Goal: Information Seeking & Learning: Learn about a topic

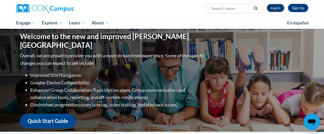
click at [272, 8] on link "Log In" at bounding box center [276, 8] width 18 height 8
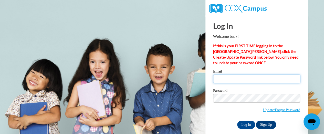
type input "sheila.hearn@rusd.org"
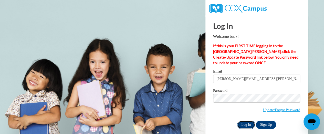
click at [247, 125] on input "Log In" at bounding box center [246, 124] width 18 height 8
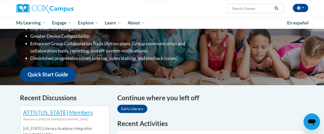
scroll to position [95, 0]
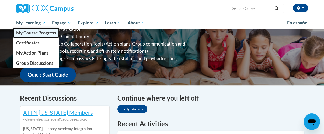
click at [33, 33] on span "My Course Progress" at bounding box center [36, 32] width 40 height 5
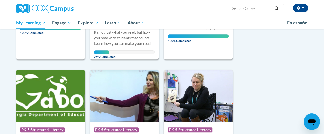
scroll to position [158, 0]
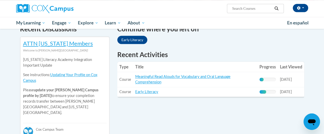
scroll to position [163, 0]
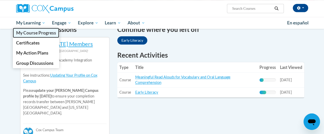
click at [32, 34] on span "My Course Progress" at bounding box center [36, 32] width 40 height 5
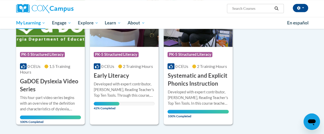
scroll to position [250, 0]
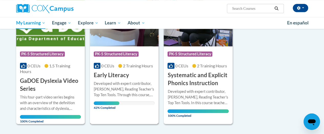
click at [123, 41] on img at bounding box center [124, 20] width 69 height 52
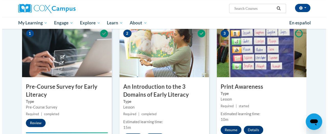
scroll to position [110, 0]
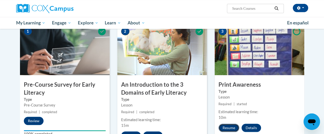
click at [230, 127] on button "Resume" at bounding box center [229, 127] width 21 height 8
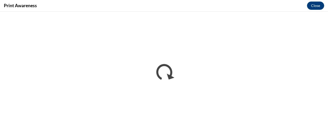
scroll to position [0, 0]
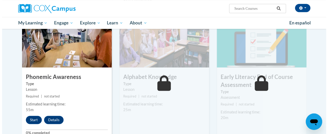
scroll to position [260, 0]
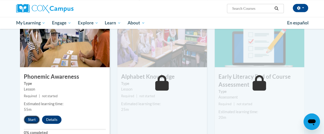
click at [30, 116] on button "Start" at bounding box center [32, 119] width 16 height 8
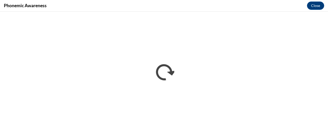
scroll to position [0, 0]
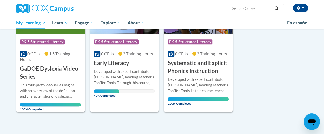
scroll to position [262, 0]
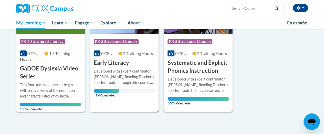
click at [130, 78] on div "Developed with expert contributor, Dr. [PERSON_NAME], Reading Teacher's Top Ten…" at bounding box center [124, 76] width 61 height 17
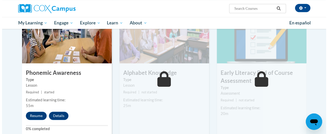
scroll to position [303, 0]
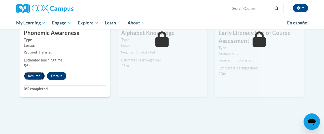
click at [32, 75] on button "Resume" at bounding box center [34, 76] width 21 height 8
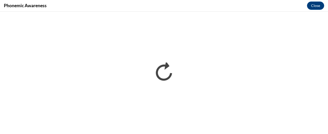
scroll to position [0, 0]
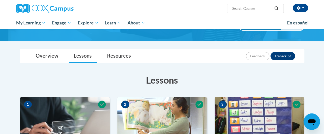
scroll to position [37, 0]
